Goal: Transaction & Acquisition: Purchase product/service

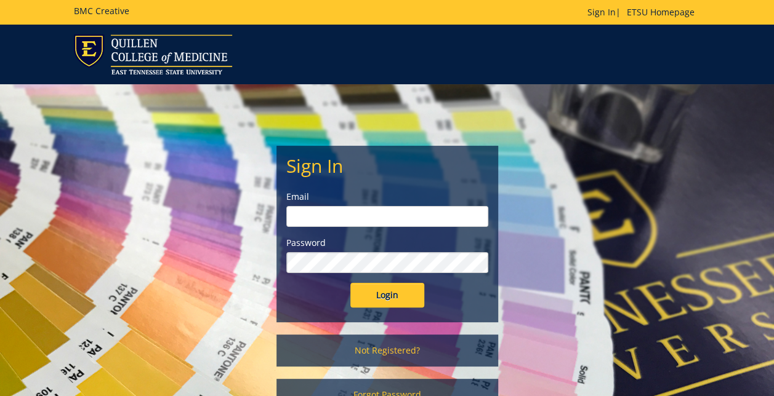
click at [358, 219] on input "email" at bounding box center [387, 216] width 202 height 21
type input "farnor@etsu.edu"
click at [350, 283] on input "Login" at bounding box center [387, 295] width 74 height 25
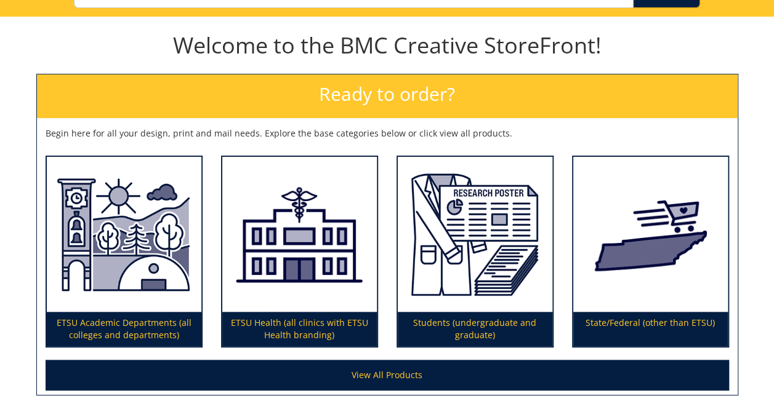
scroll to position [151, 0]
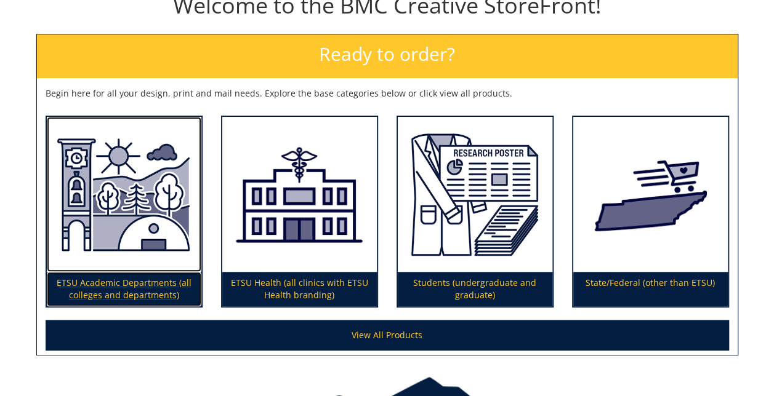
click at [148, 281] on p "ETSU Academic Departments (all colleges and departments)" at bounding box center [124, 289] width 154 height 34
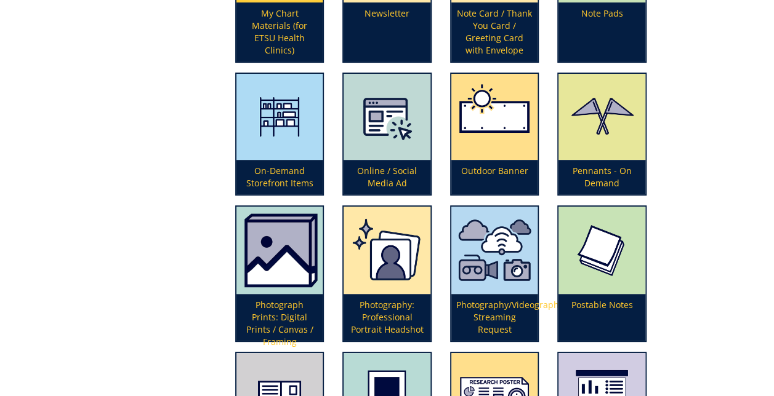
scroll to position [2388, 0]
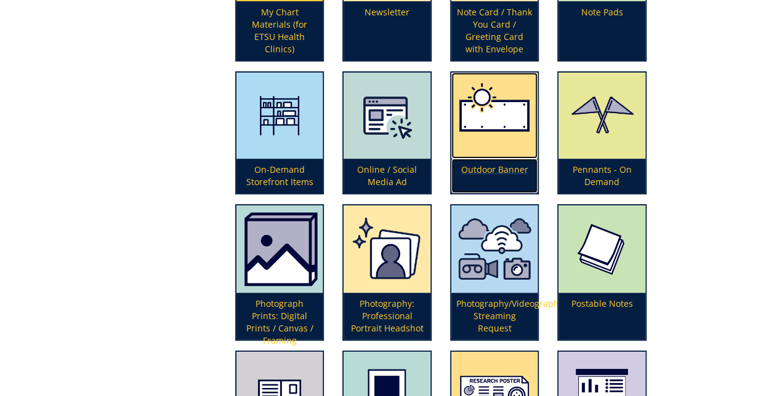
click at [499, 172] on p "Outdoor Banner" at bounding box center [494, 176] width 87 height 34
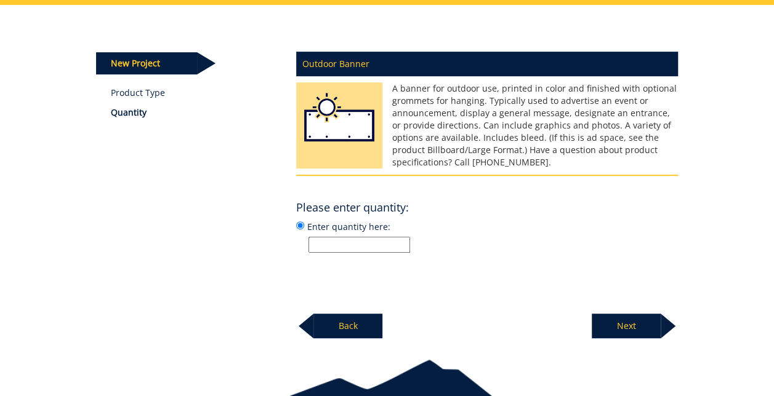
scroll to position [124, 0]
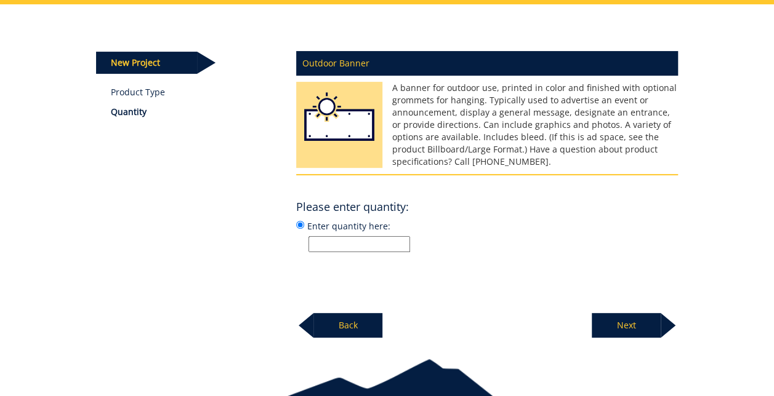
click at [375, 249] on input "Enter quantity here:" at bounding box center [359, 244] width 102 height 16
type input "2"
click at [449, 272] on div "Outdoor Banner A banner for outdoor use, printed in color and finished with opt…" at bounding box center [487, 191] width 400 height 295
click at [629, 327] on p "Next" at bounding box center [626, 325] width 69 height 25
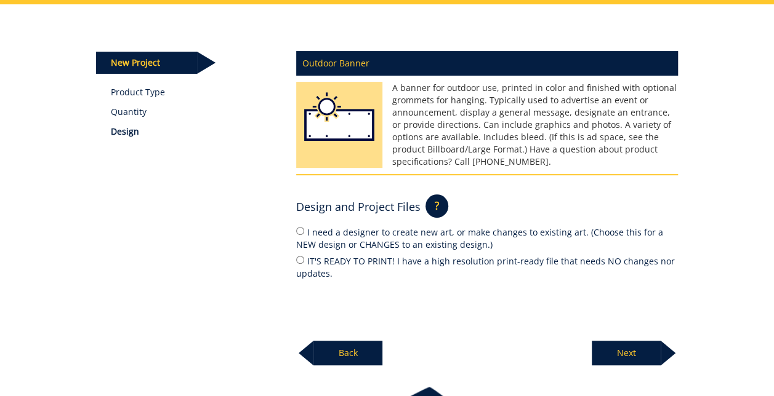
click at [346, 265] on label "IT'S READY TO PRINT! I have a high resolution print-ready file that needs NO ch…" at bounding box center [487, 267] width 382 height 26
click at [304, 264] on input "IT'S READY TO PRINT! I have a high resolution print-ready file that needs NO ch…" at bounding box center [300, 260] width 8 height 8
radio input "true"
click at [629, 346] on p "Next" at bounding box center [626, 353] width 69 height 25
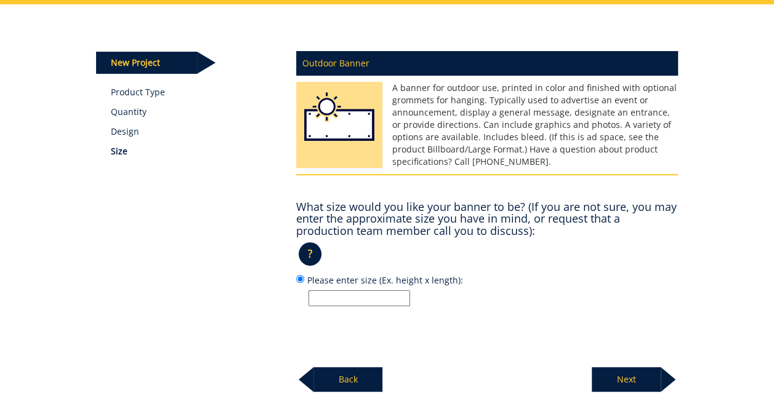
click at [371, 291] on input "Please enter size (Ex. height x length):" at bounding box center [359, 299] width 102 height 16
click at [575, 271] on div "What size would you like your banner to be? (If you are not sure, you may enter…" at bounding box center [487, 250] width 382 height 111
click at [391, 291] on input "Please enter size (Ex. height x length):" at bounding box center [359, 299] width 102 height 16
click at [310, 250] on p "?" at bounding box center [310, 254] width 23 height 23
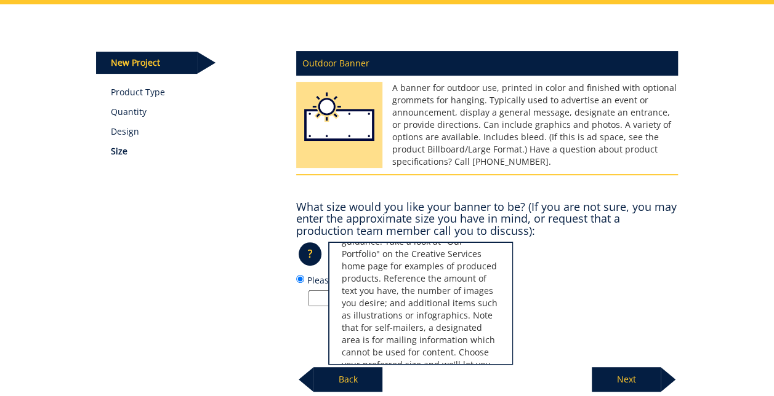
scroll to position [0, 0]
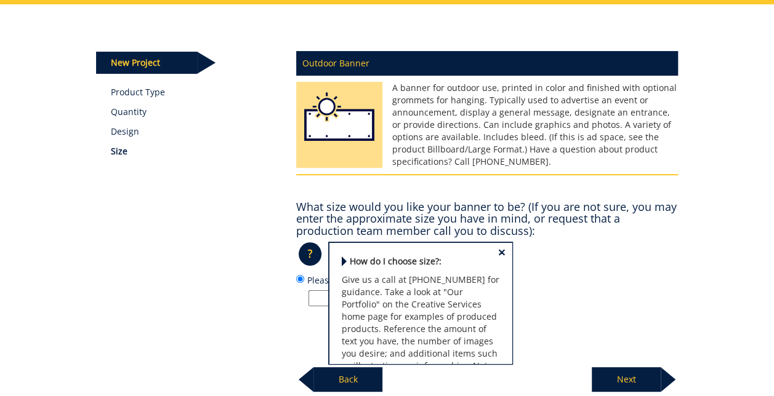
click at [737, 235] on div "New Project Product Type Quantity Design Size Outdoor Banner ? × How do I choos…" at bounding box center [387, 198] width 720 height 388
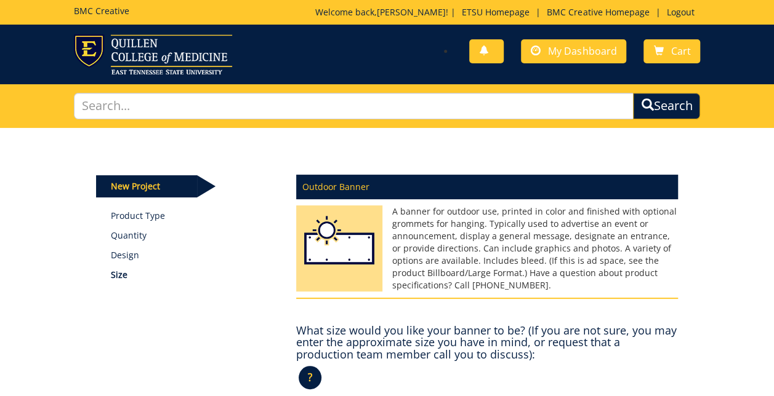
click at [144, 183] on p "New Project" at bounding box center [146, 186] width 101 height 22
click at [164, 48] on img at bounding box center [153, 54] width 158 height 40
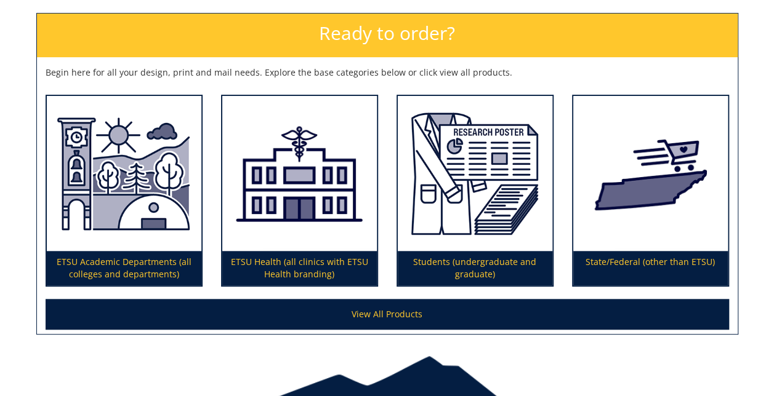
scroll to position [173, 0]
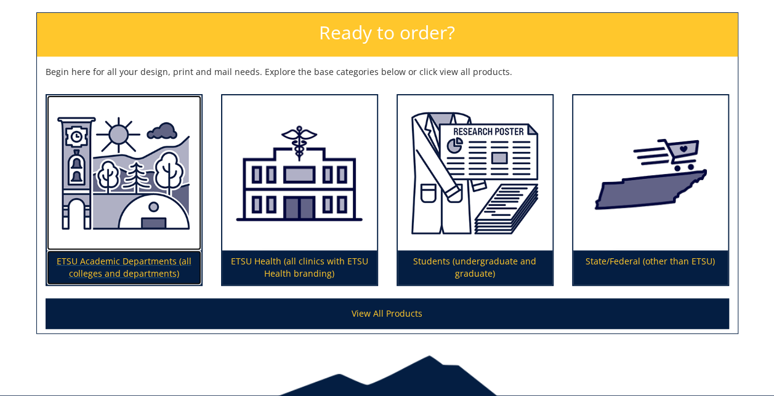
click at [121, 234] on img at bounding box center [124, 172] width 154 height 155
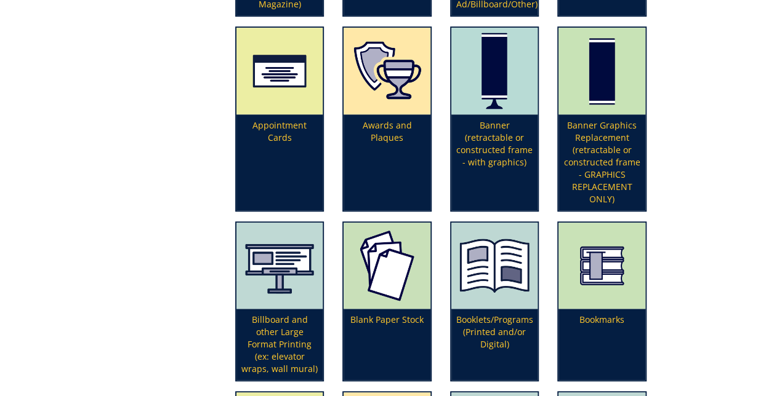
scroll to position [344, 0]
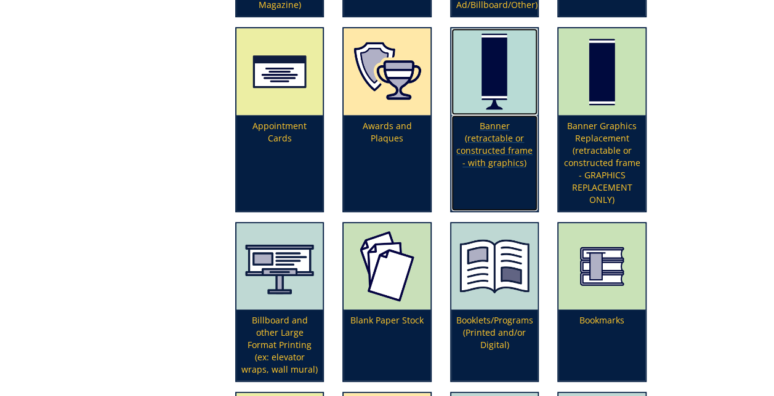
click at [487, 156] on p "Banner (retractable or constructed frame - with graphics)" at bounding box center [494, 163] width 87 height 96
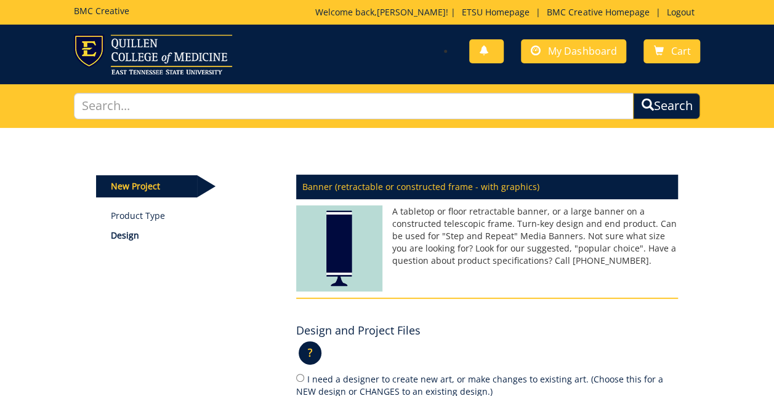
scroll to position [198, 0]
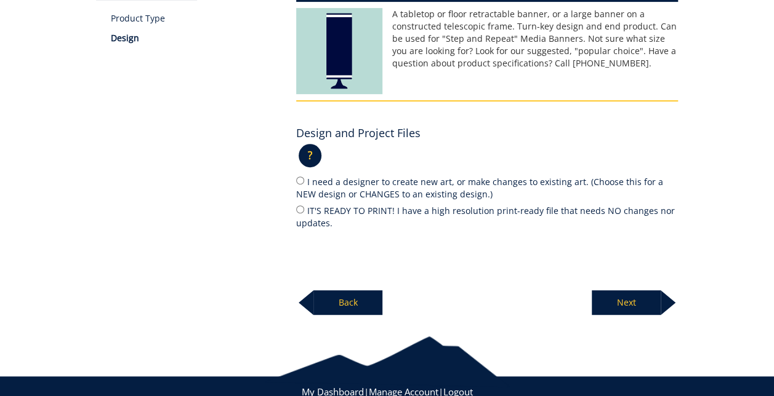
click at [327, 213] on label "IT'S READY TO PRINT! I have a high resolution print-ready file that needs NO ch…" at bounding box center [487, 217] width 382 height 26
click at [304, 213] on input "IT'S READY TO PRINT! I have a high resolution print-ready file that needs NO ch…" at bounding box center [300, 210] width 8 height 8
radio input "true"
click at [632, 305] on p "Next" at bounding box center [626, 303] width 69 height 25
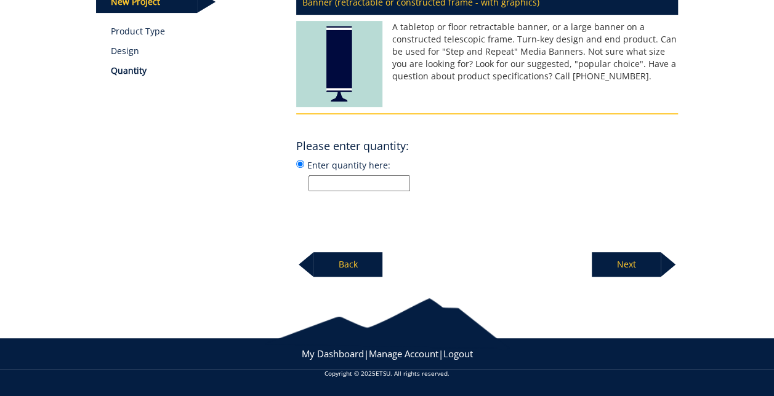
scroll to position [183, 0]
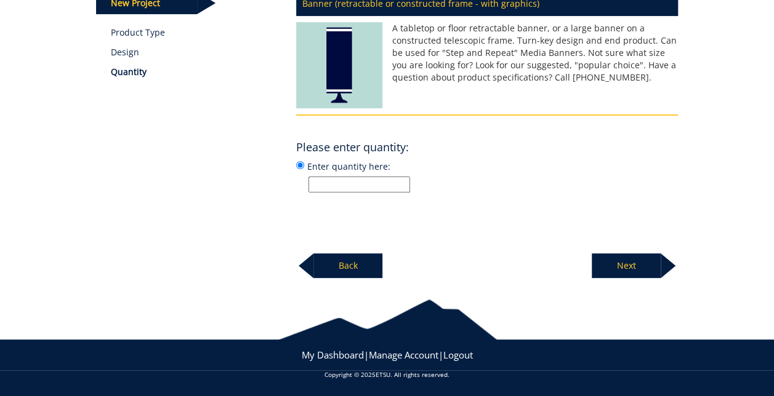
click at [374, 193] on div "Banner (retractable or constructed frame - with graphics) A tabletop or floor r…" at bounding box center [487, 131] width 400 height 295
click at [366, 191] on input "Enter quantity here:" at bounding box center [359, 185] width 102 height 16
type input "2"
click at [640, 263] on p "Next" at bounding box center [626, 266] width 69 height 25
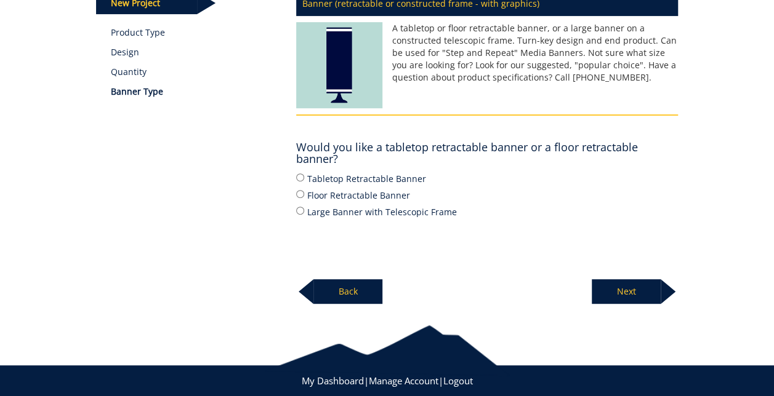
click at [348, 192] on label "Floor Retractable Banner" at bounding box center [487, 195] width 382 height 14
click at [304, 192] on input "Floor Retractable Banner" at bounding box center [300, 194] width 8 height 8
radio input "true"
click at [630, 287] on p "Next" at bounding box center [626, 291] width 69 height 25
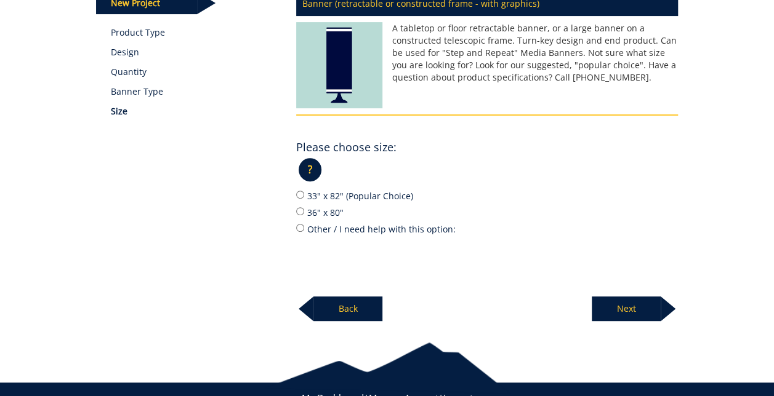
click at [359, 195] on label "33" x 82" (Popular Choice)" at bounding box center [487, 196] width 382 height 14
click at [304, 195] on input "33" x 82" (Popular Choice)" at bounding box center [300, 195] width 8 height 8
radio input "true"
click at [630, 306] on p "Next" at bounding box center [626, 309] width 69 height 25
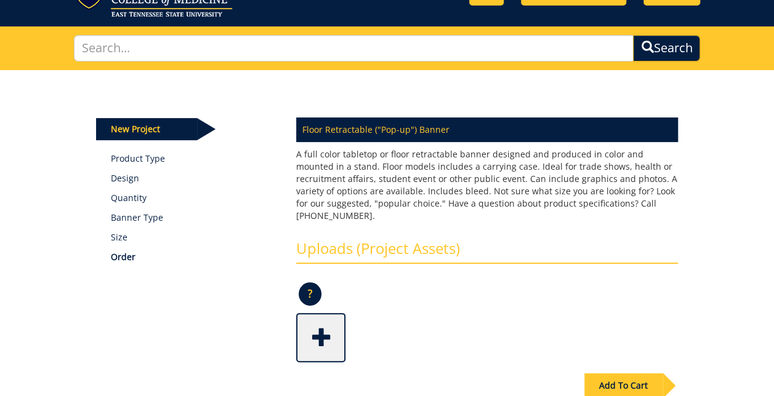
scroll to position [57, 0]
